Goal: Transaction & Acquisition: Register for event/course

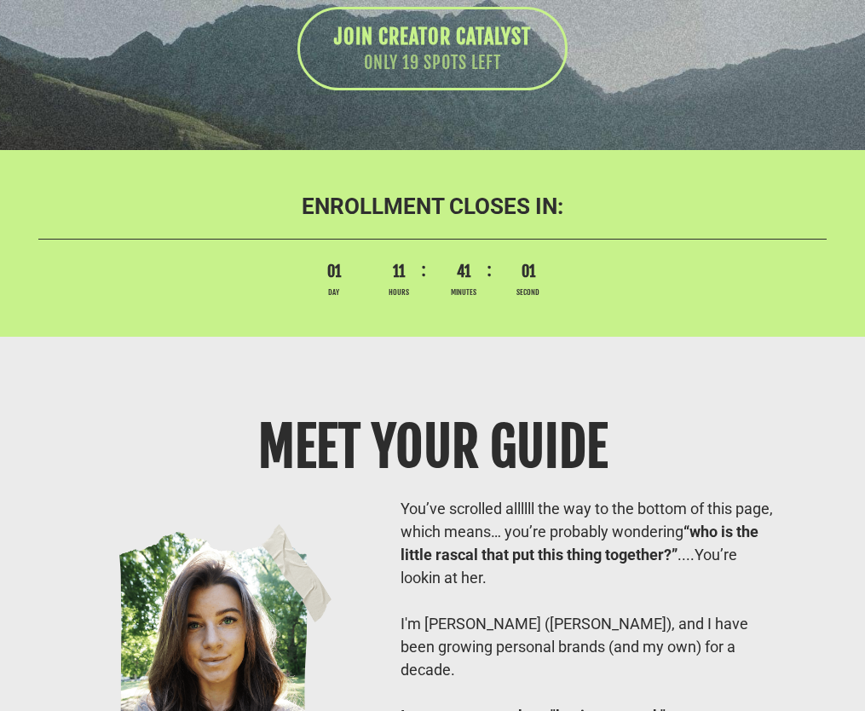
scroll to position [13102, 0]
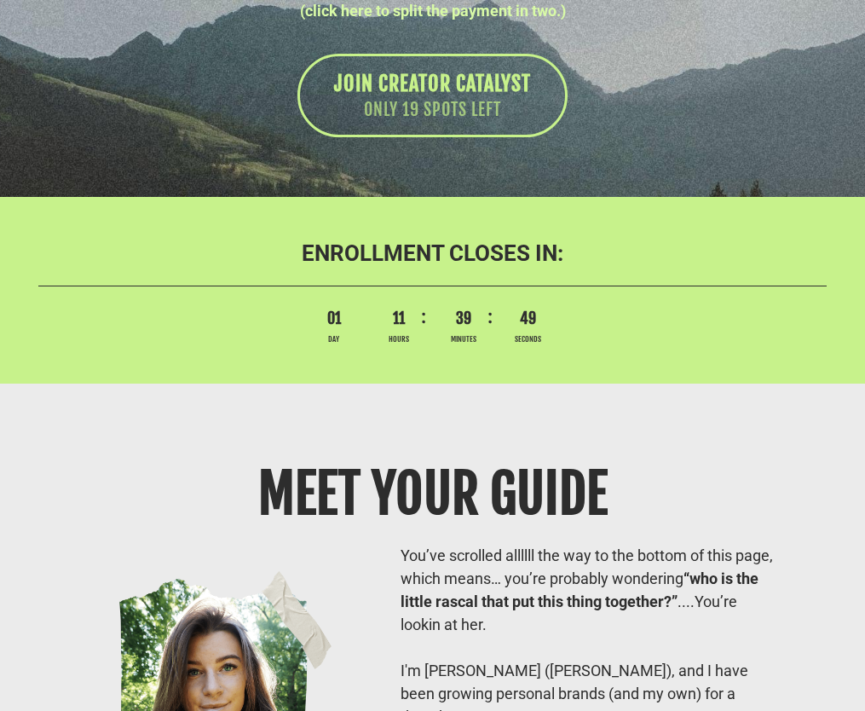
scroll to position [13102, 0]
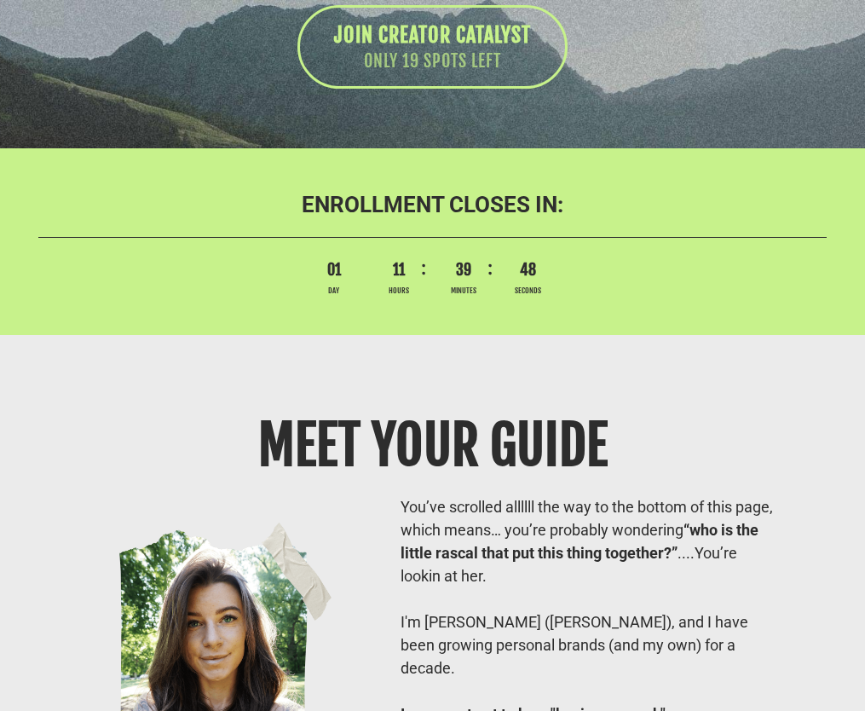
click at [377, 317] on div "ENROLLMENT CLOSES IN: 01 Day 11 Hours 39 Minutes 48 Seconds" at bounding box center [432, 241] width 865 height 152
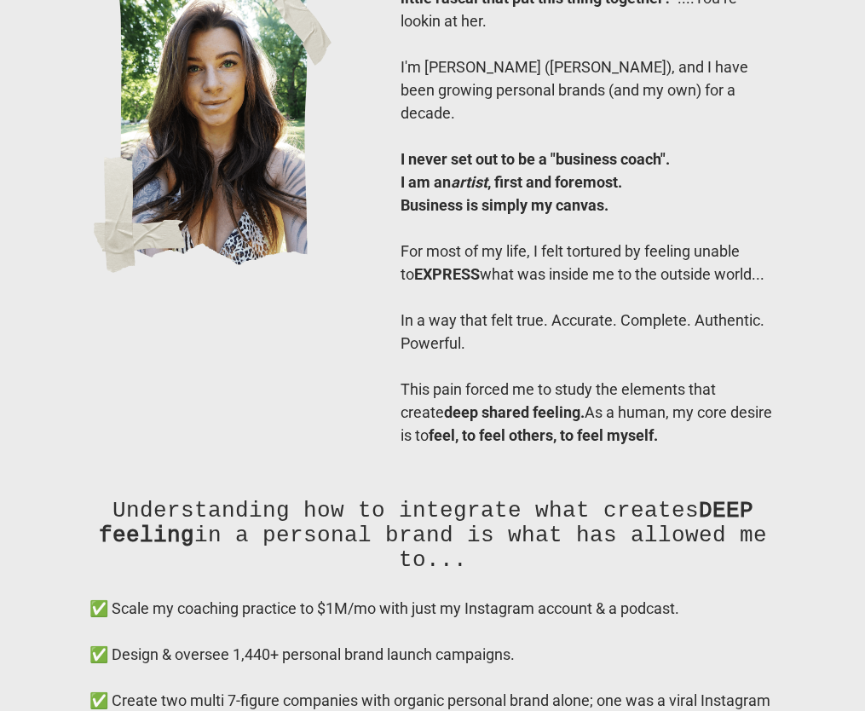
scroll to position [13177, 0]
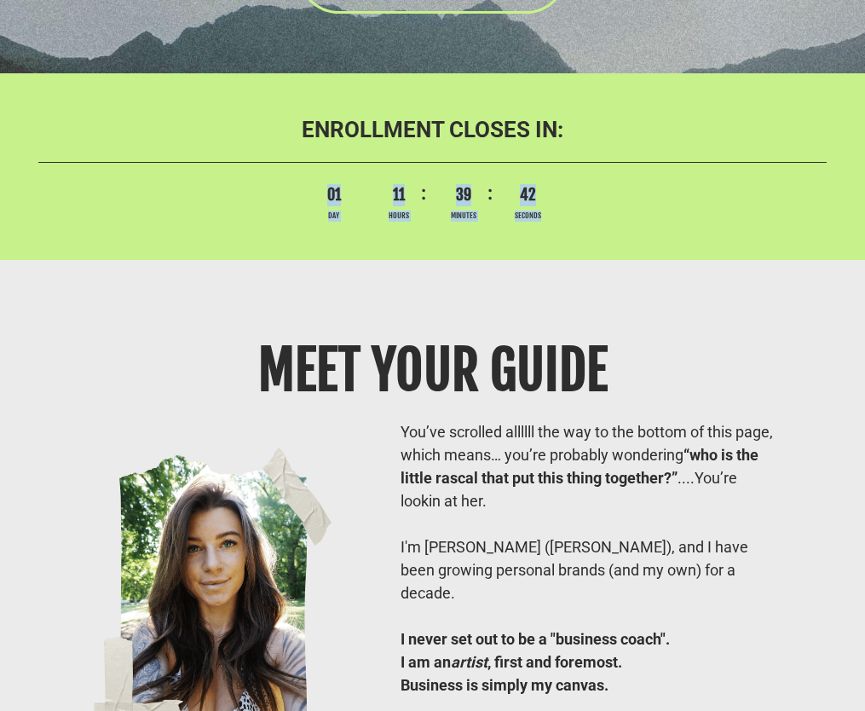
drag, startPoint x: 323, startPoint y: 321, endPoint x: 575, endPoint y: 321, distance: 252.3
click at [575, 222] on div "01 Day 11 Hours 39 Minutes 42 Seconds" at bounding box center [432, 203] width 789 height 38
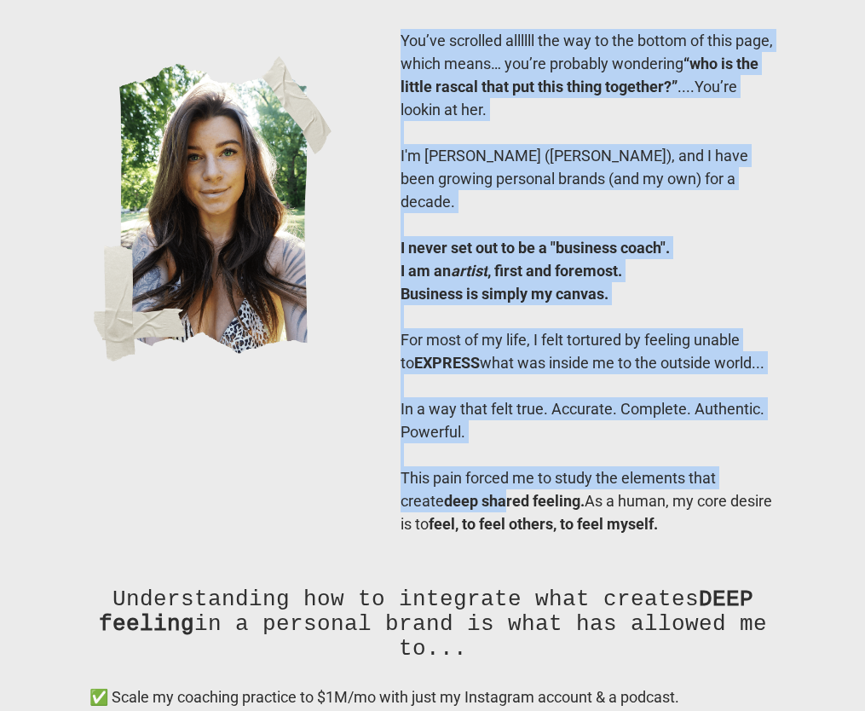
drag, startPoint x: 402, startPoint y: 155, endPoint x: 464, endPoint y: 594, distance: 443.4
click at [464, 535] on div "You’ve scrolled allllll the way to the bottom of this page, which means… you’re…" at bounding box center [588, 282] width 375 height 506
click at [464, 510] on b "deep shared feeling." at bounding box center [514, 501] width 141 height 18
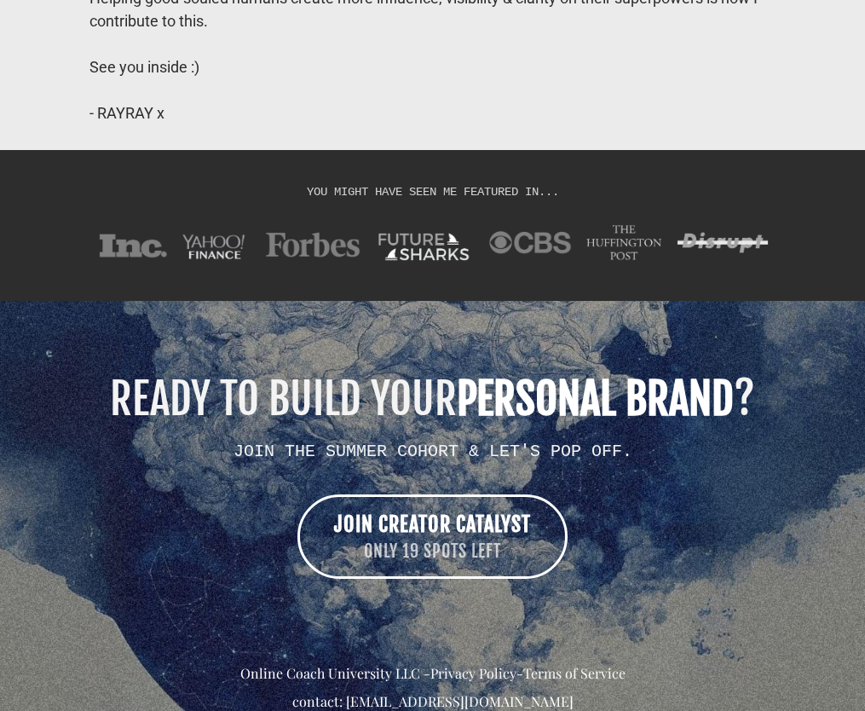
scroll to position [14927, 0]
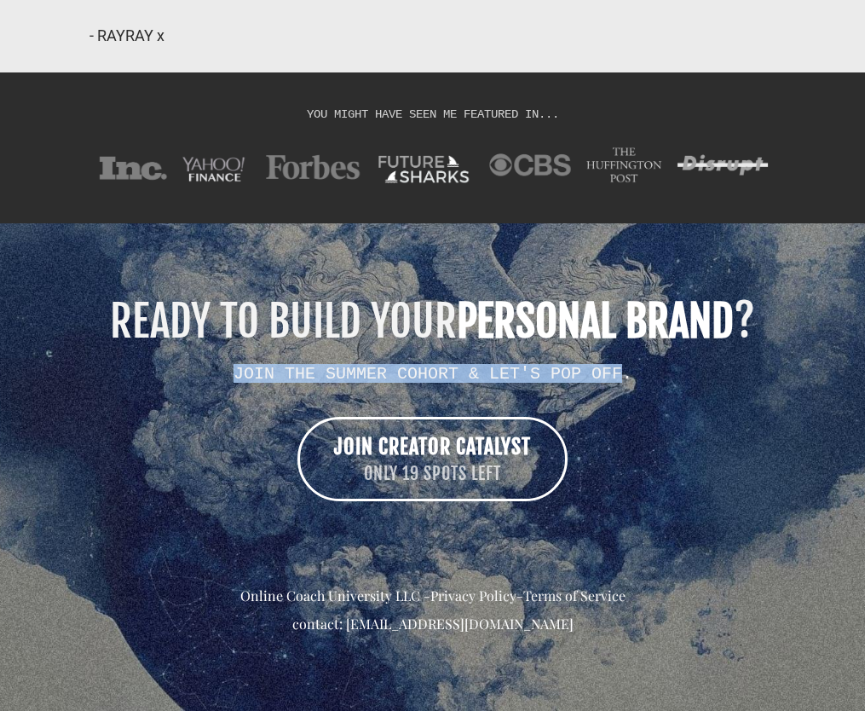
drag, startPoint x: 234, startPoint y: 371, endPoint x: 625, endPoint y: 369, distance: 391.3
click at [625, 369] on h2 "JOIN THE SUMMER COHORT & LET'S POP OFF." at bounding box center [432, 373] width 789 height 19
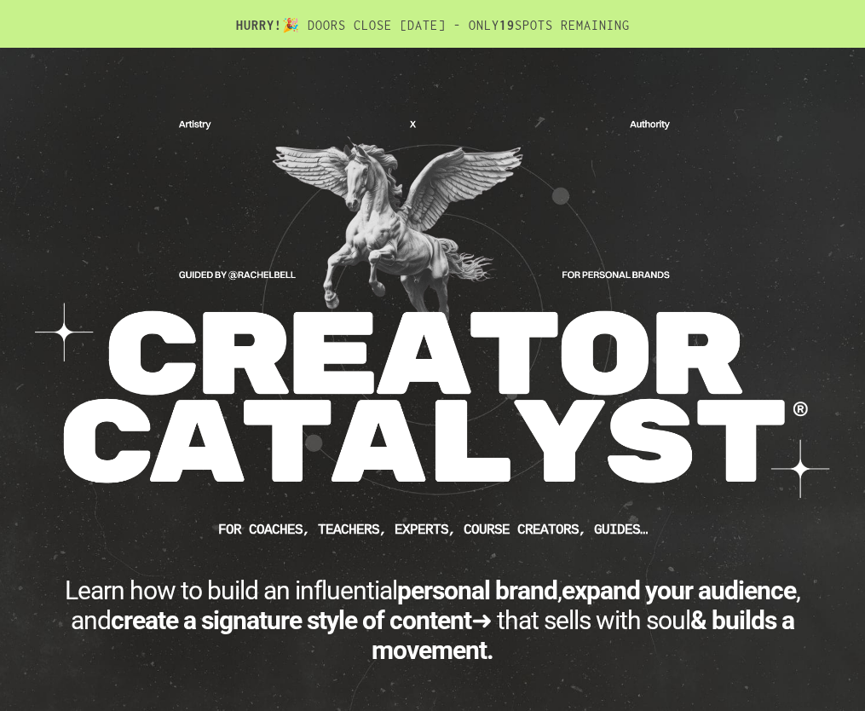
scroll to position [14927, 0]
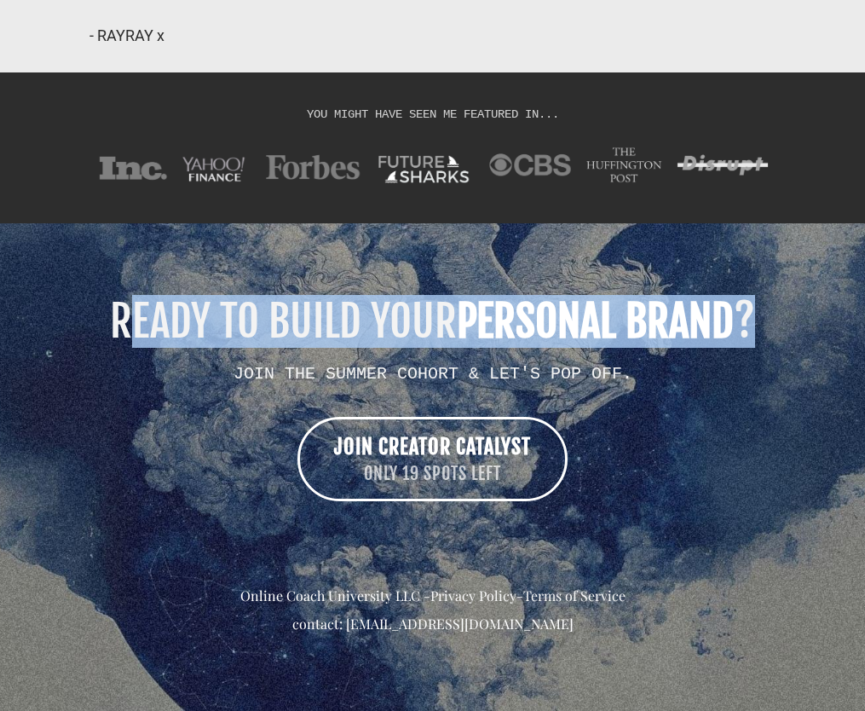
drag, startPoint x: 108, startPoint y: 309, endPoint x: 759, endPoint y: 315, distance: 650.4
click at [759, 316] on h1 "READY TO BUILD YOUR PERSONAL BRAND ?" at bounding box center [432, 321] width 789 height 43
click at [759, 315] on h1 "READY TO BUILD YOUR PERSONAL BRAND ?" at bounding box center [432, 321] width 789 height 43
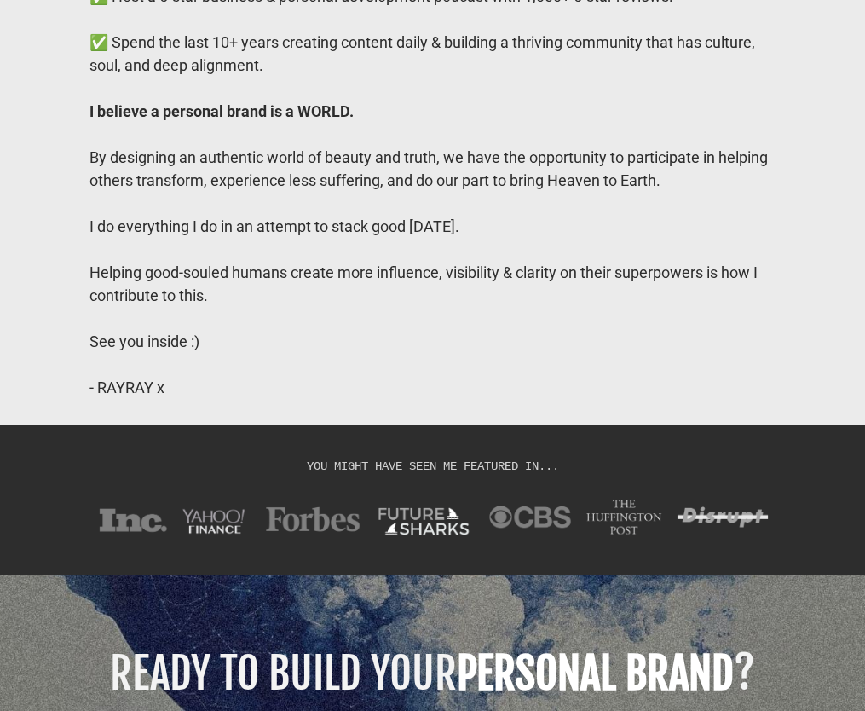
scroll to position [14464, 0]
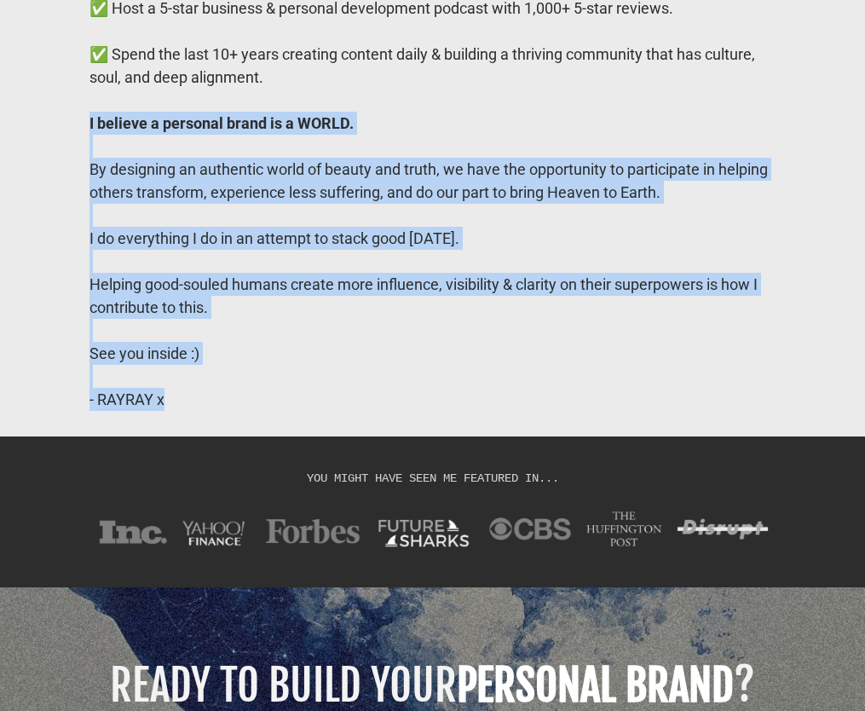
drag, startPoint x: 321, startPoint y: 501, endPoint x: 90, endPoint y: 217, distance: 366.5
click at [90, 217] on div "✅ Scale my coaching practice to $1M/mo with just my Instagram account & a podca…" at bounding box center [433, 99] width 686 height 621
click at [90, 132] on b "I believe a personal brand is a WORLD." at bounding box center [222, 123] width 264 height 18
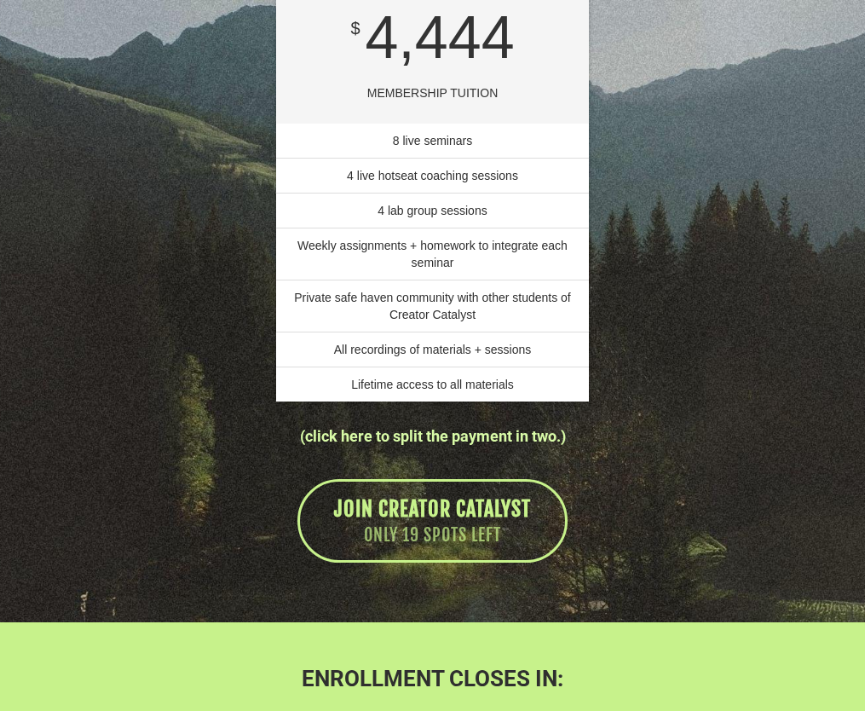
scroll to position [12649, 0]
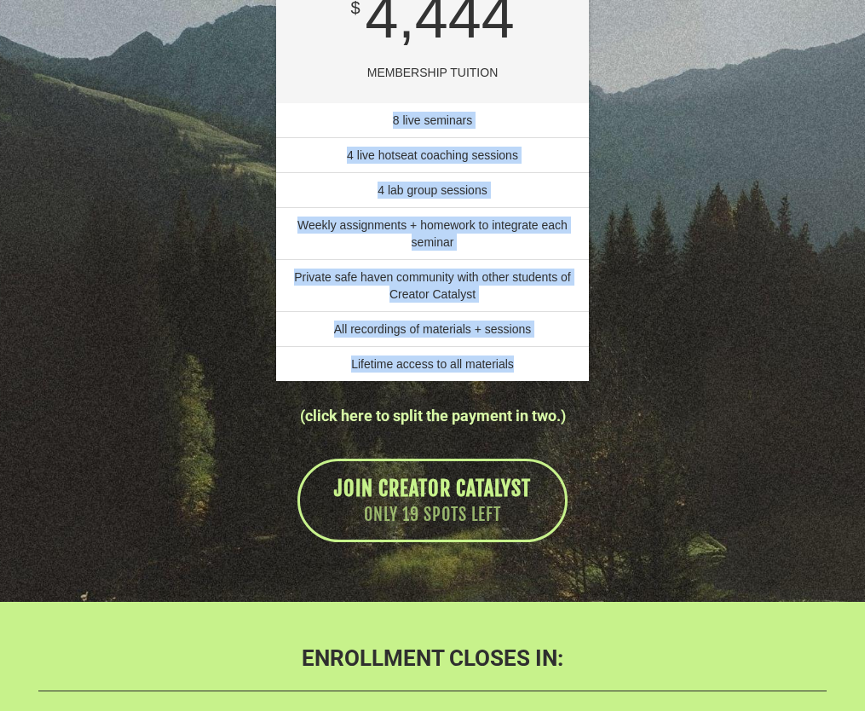
drag, startPoint x: 391, startPoint y: 241, endPoint x: 519, endPoint y: 479, distance: 270.0
click at [519, 381] on ul "8 live seminars 4 live hotseat coaching sessions 4 lab group sessions Weekly as…" at bounding box center [432, 242] width 313 height 278
click at [519, 381] on li "Lifetime access to all materials" at bounding box center [432, 363] width 313 height 35
drag, startPoint x: 533, startPoint y: 483, endPoint x: 388, endPoint y: 240, distance: 282.9
click at [388, 240] on ul "8 live seminars 4 live hotseat coaching sessions 4 lab group sessions Weekly as…" at bounding box center [432, 242] width 313 height 278
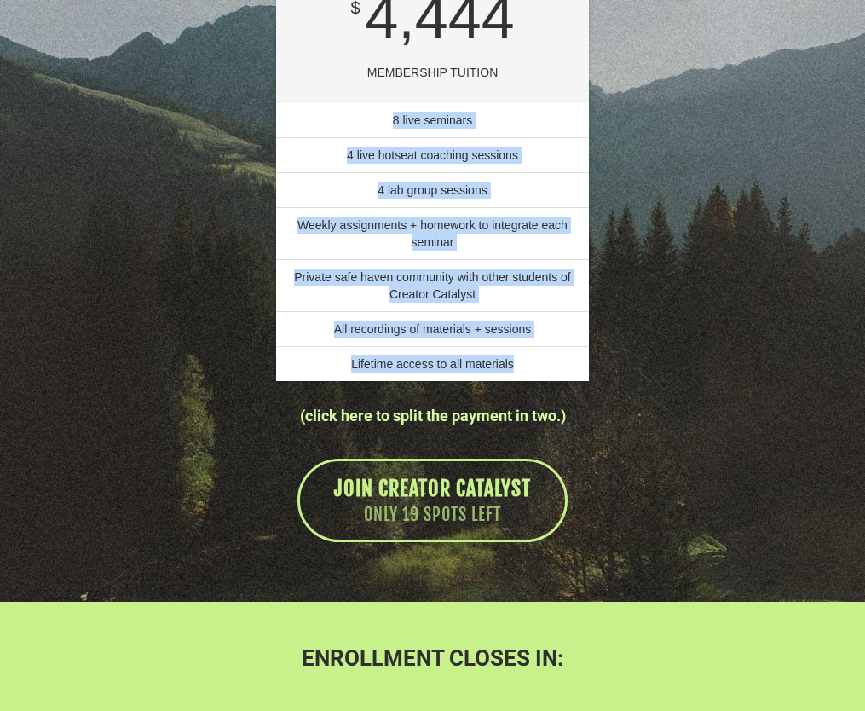
click at [388, 138] on li "8 live seminars" at bounding box center [432, 120] width 313 height 35
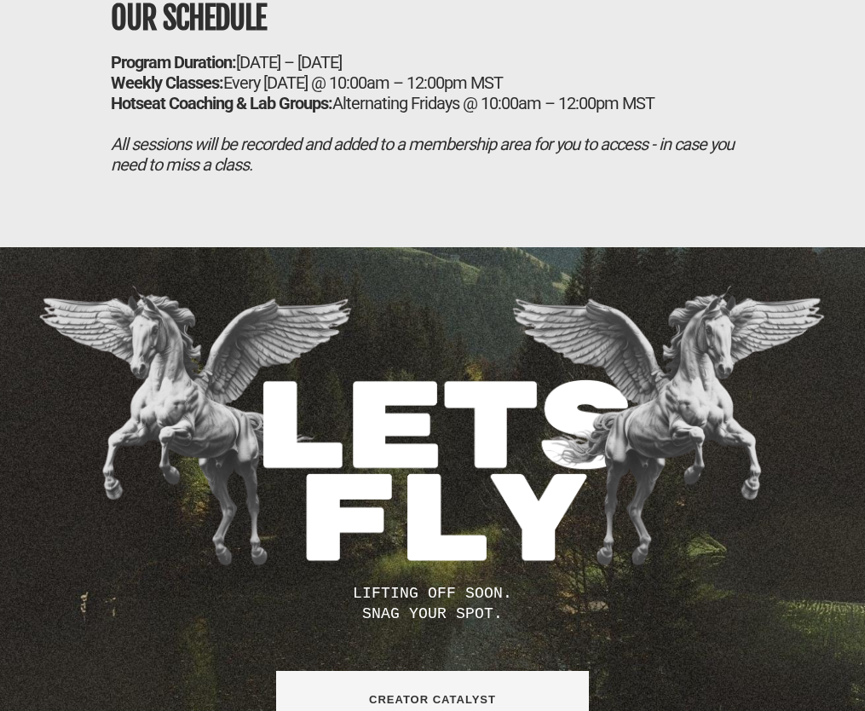
scroll to position [11782, 0]
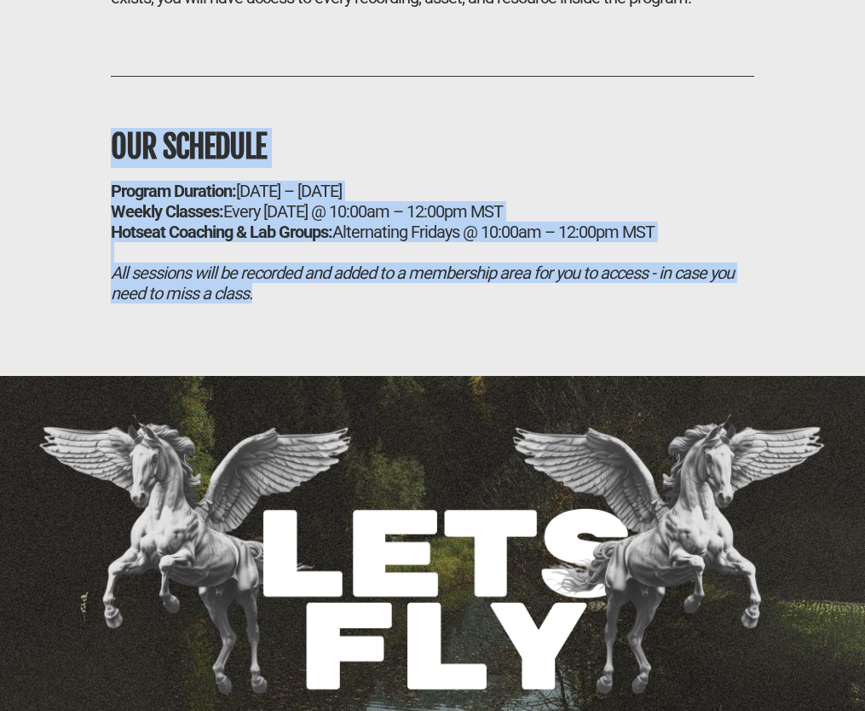
drag, startPoint x: 84, startPoint y: 264, endPoint x: 294, endPoint y: 413, distance: 258.0
click at [294, 303] on div "OUR SCHEDULE Program Duration: September 5, 2025 – October 31, 2025 Weekly Clas…" at bounding box center [432, 173] width 703 height 262
click at [294, 303] on div "All sessions will be recorded and added to a membership area for you to access …" at bounding box center [433, 283] width 644 height 41
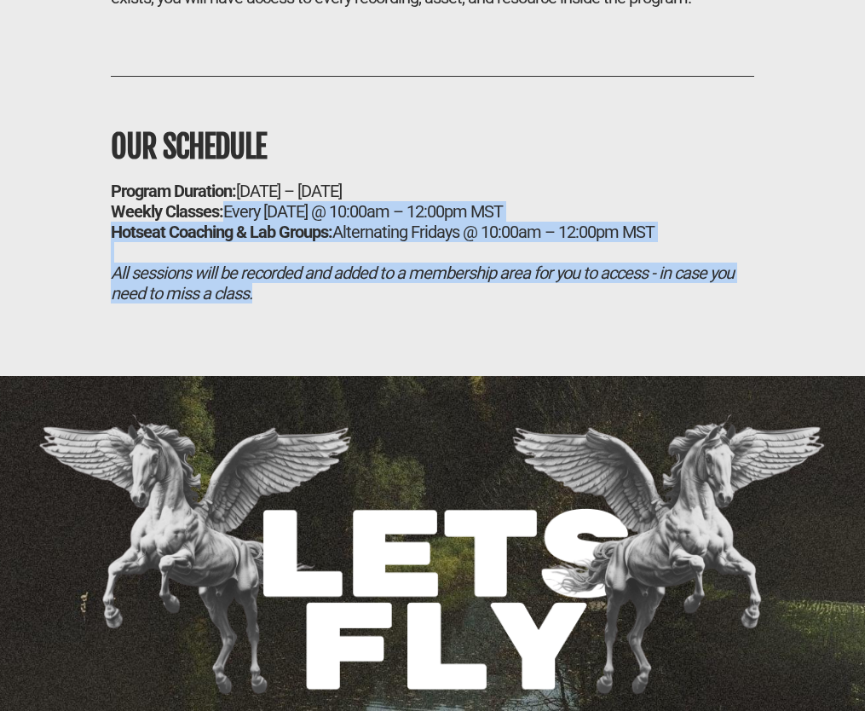
drag, startPoint x: 228, startPoint y: 326, endPoint x: 291, endPoint y: 421, distance: 113.3
click at [292, 350] on div "OUR SCHEDULE Program Duration: September 5, 2025 – October 31, 2025 Weekly Clas…" at bounding box center [432, 188] width 720 height 326
click at [291, 303] on div "All sessions will be recorded and added to a membership area for you to access …" at bounding box center [433, 283] width 644 height 41
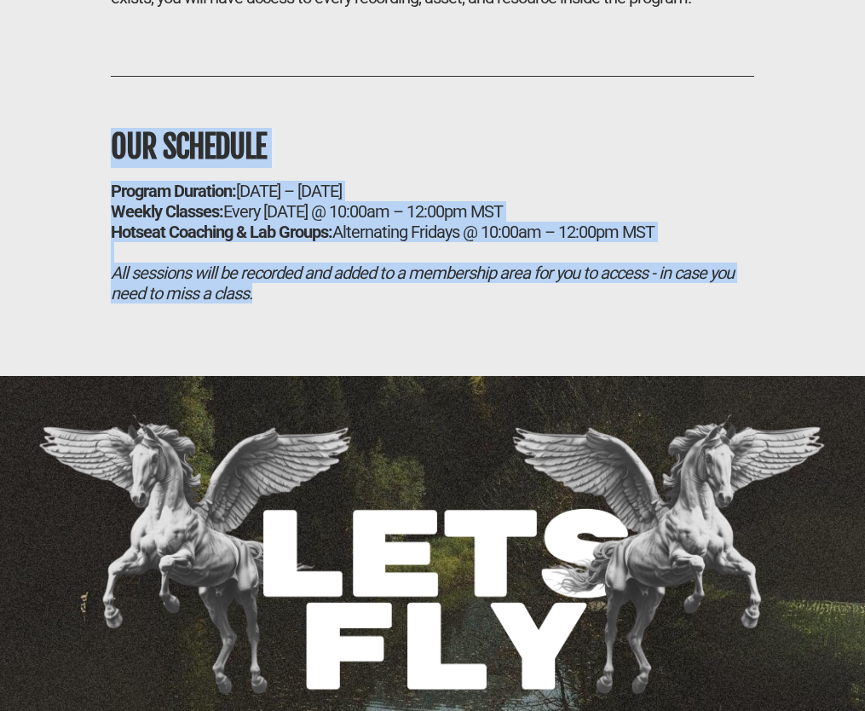
drag, startPoint x: 300, startPoint y: 420, endPoint x: 96, endPoint y: 263, distance: 257.1
click at [96, 263] on div "OUR SCHEDULE Program Duration: September 5, 2025 – October 31, 2025 Weekly Clas…" at bounding box center [433, 185] width 678 height 236
drag, startPoint x: 99, startPoint y: 263, endPoint x: 302, endPoint y: 425, distance: 259.1
click at [302, 350] on div "OUR SCHEDULE Program Duration: September 5, 2025 – October 31, 2025 Weekly Clas…" at bounding box center [432, 188] width 720 height 326
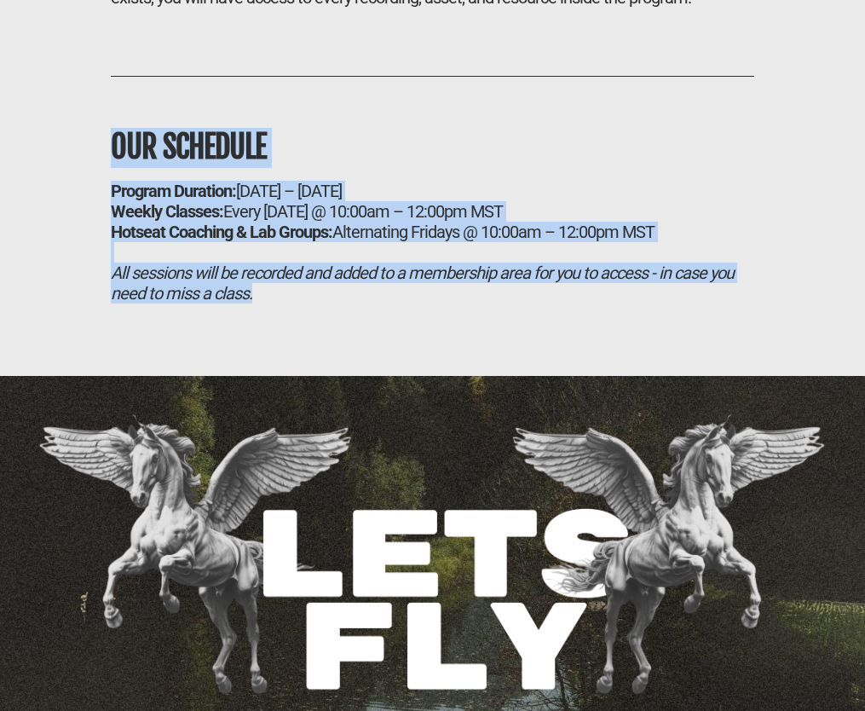
click at [302, 350] on div "OUR SCHEDULE Program Duration: September 5, 2025 – October 31, 2025 Weekly Clas…" at bounding box center [432, 188] width 720 height 326
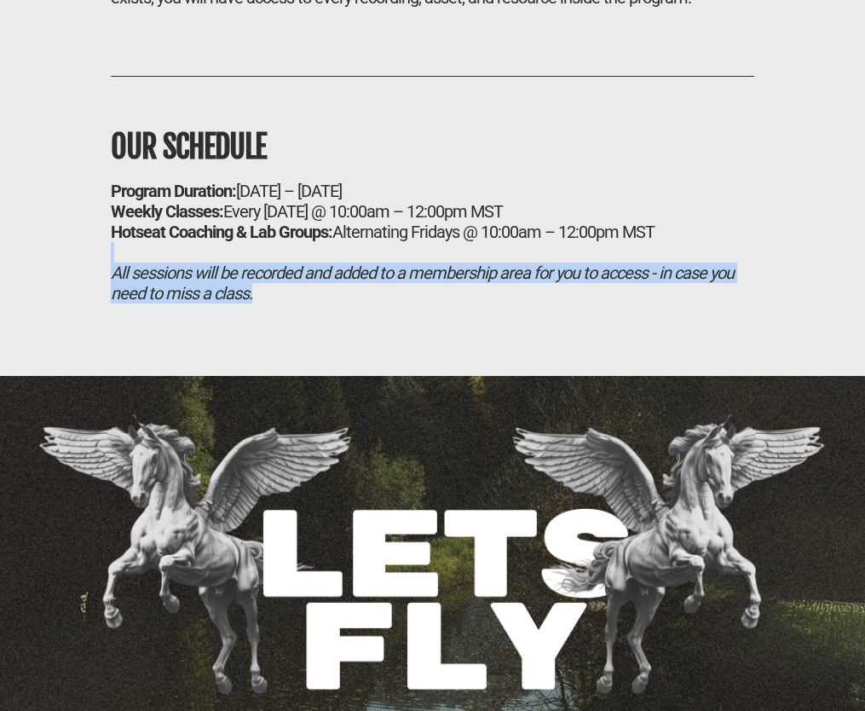
drag, startPoint x: 101, startPoint y: 377, endPoint x: 285, endPoint y: 448, distance: 197.6
click at [286, 350] on div "OUR SCHEDULE Program Duration: September 5, 2025 – October 31, 2025 Weekly Clas…" at bounding box center [432, 188] width 720 height 326
click at [285, 350] on div "OUR SCHEDULE Program Duration: September 5, 2025 – October 31, 2025 Weekly Clas…" at bounding box center [432, 188] width 720 height 326
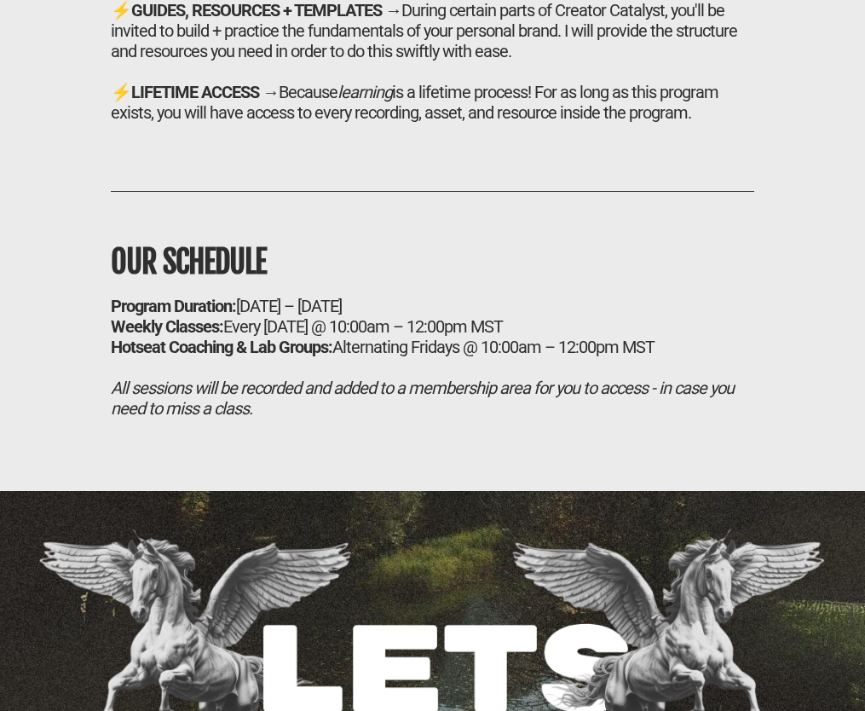
scroll to position [11593, 0]
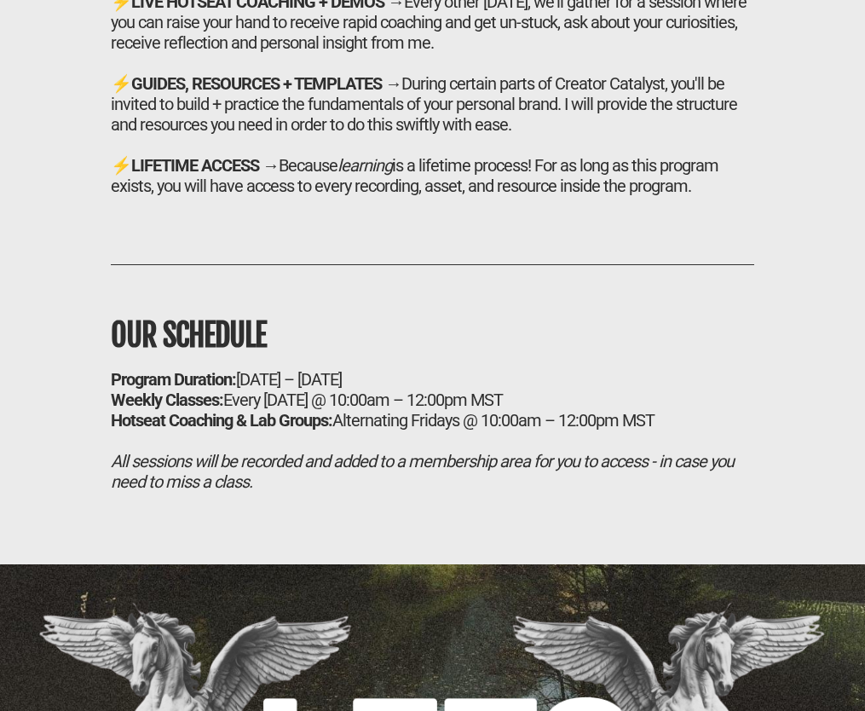
drag, startPoint x: 285, startPoint y: 286, endPoint x: 733, endPoint y: 322, distance: 449.9
drag, startPoint x: 110, startPoint y: 288, endPoint x: 712, endPoint y: 316, distance: 602.5
click at [712, 196] on div "⚡ LIFETIME ACCESS → Because learning is a lifetime process! For as long as this…" at bounding box center [433, 175] width 644 height 41
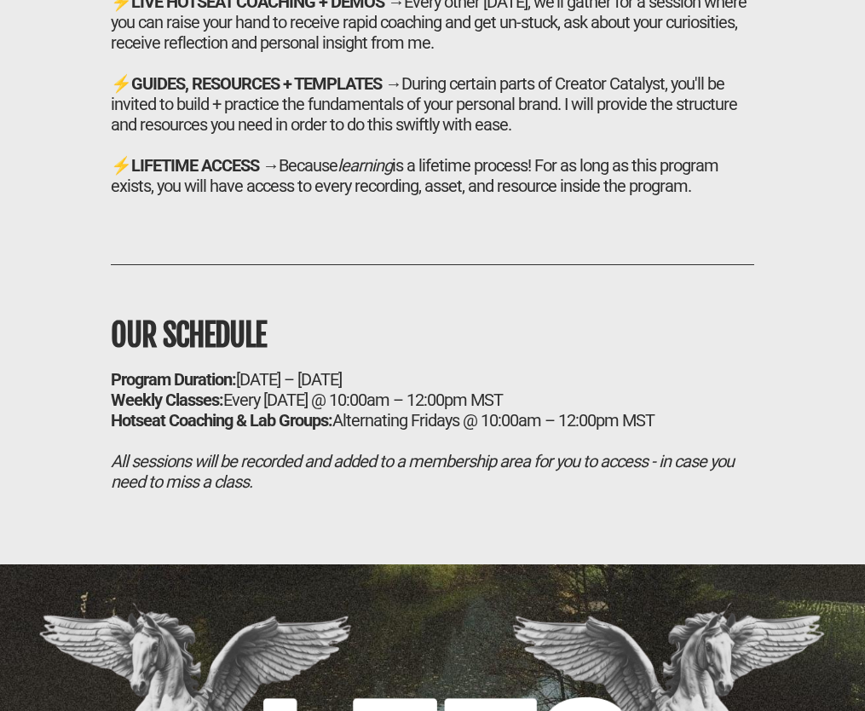
click at [712, 196] on div "⚡ LIFETIME ACCESS → Because learning is a lifetime process! For as long as this…" at bounding box center [433, 175] width 644 height 41
drag, startPoint x: 395, startPoint y: 202, endPoint x: 712, endPoint y: 318, distance: 337.6
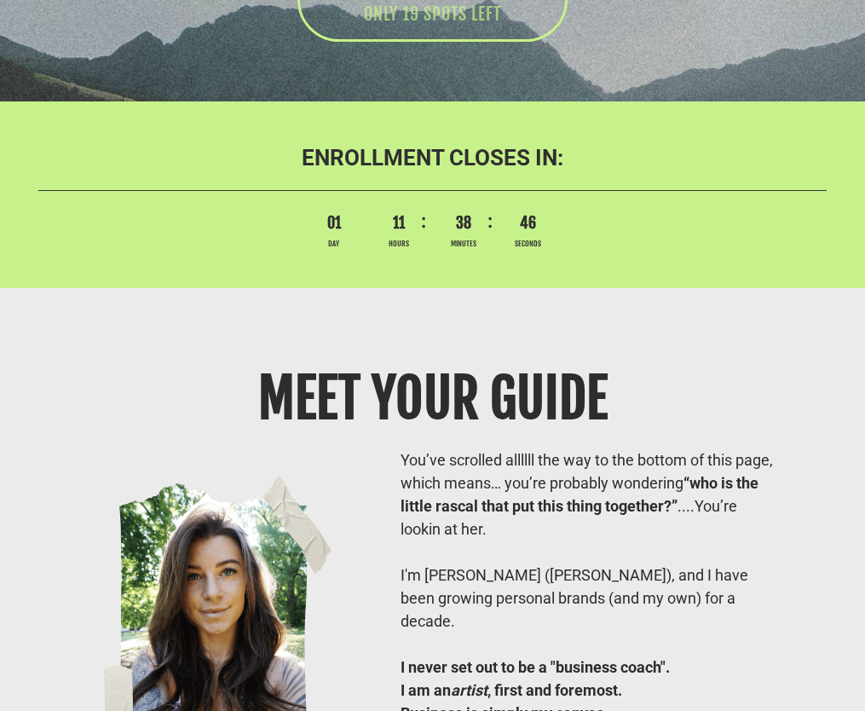
scroll to position [13089, 0]
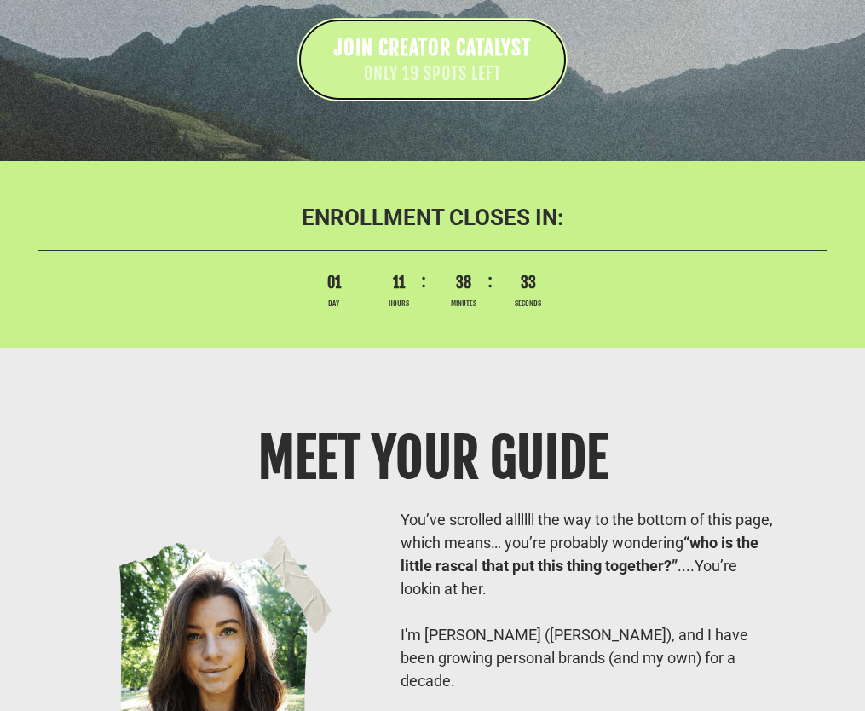
click at [433, 61] on span "JOIN CREATOR CATALYST" at bounding box center [432, 48] width 197 height 26
